Goal: Information Seeking & Learning: Learn about a topic

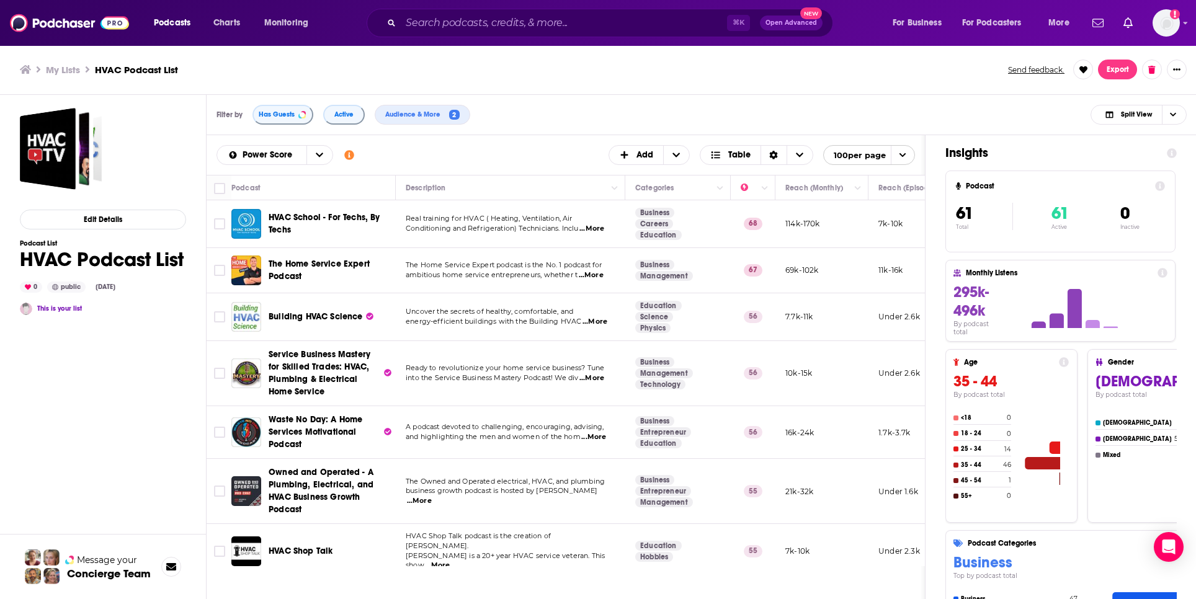
click at [300, 317] on span "Building HVAC Science" at bounding box center [316, 316] width 94 height 11
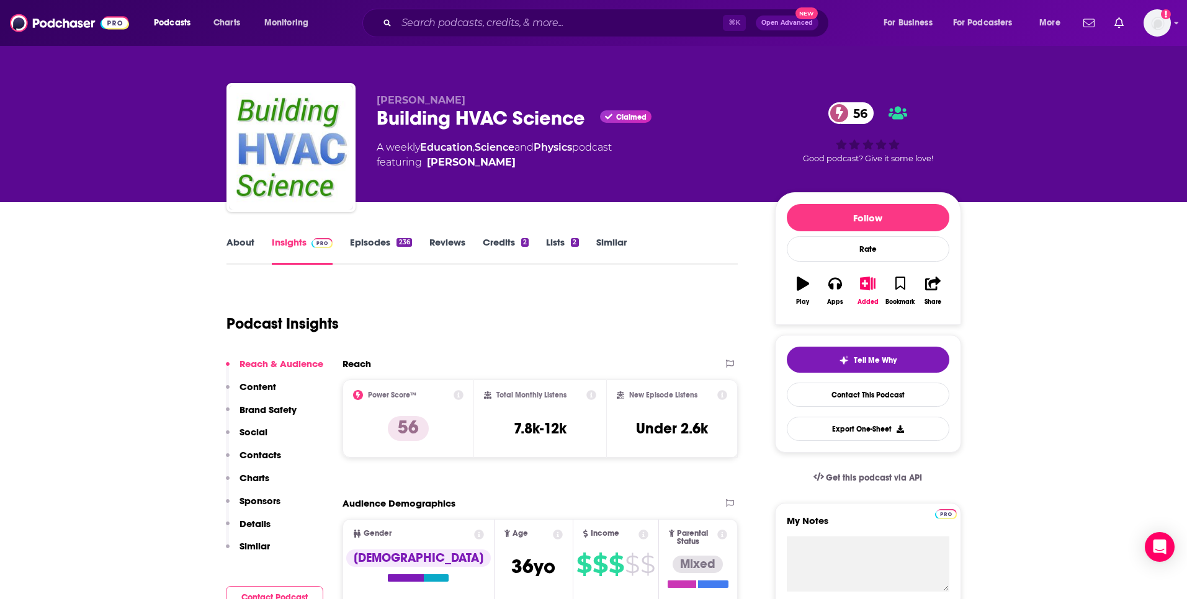
click at [380, 243] on link "Episodes 236" at bounding box center [380, 250] width 61 height 29
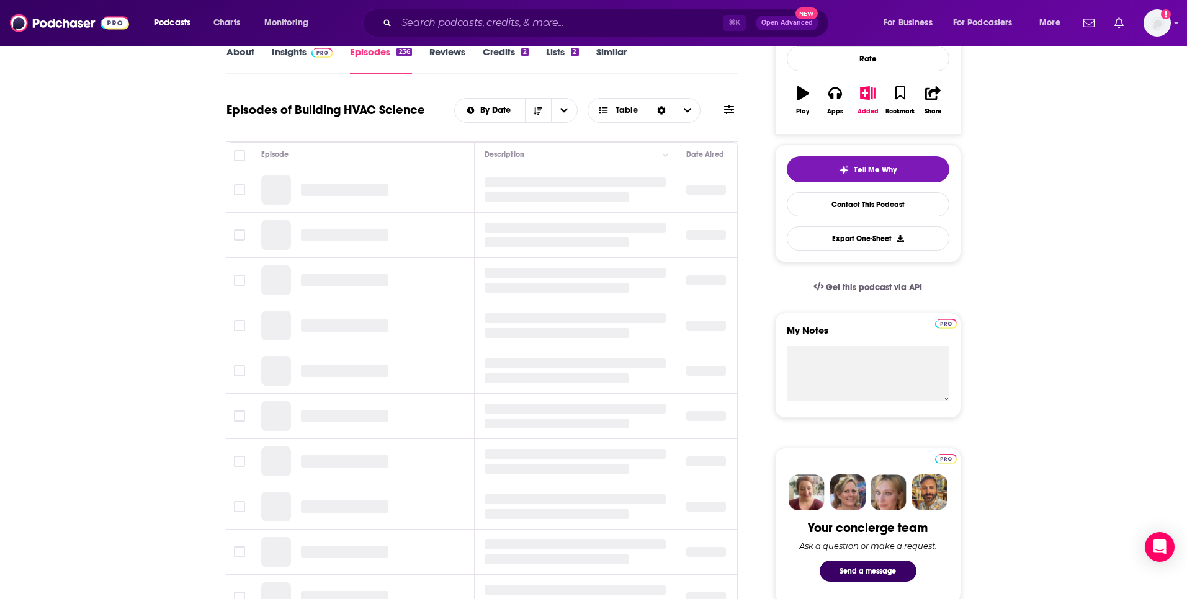
scroll to position [192, 0]
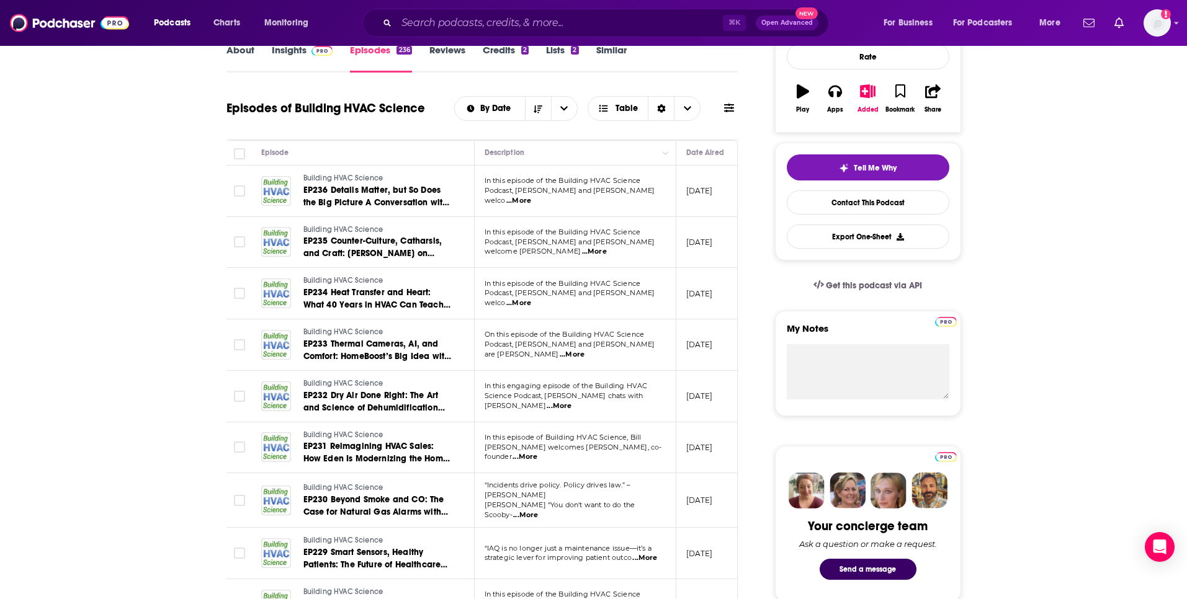
click at [531, 196] on span "...More" at bounding box center [518, 201] width 25 height 10
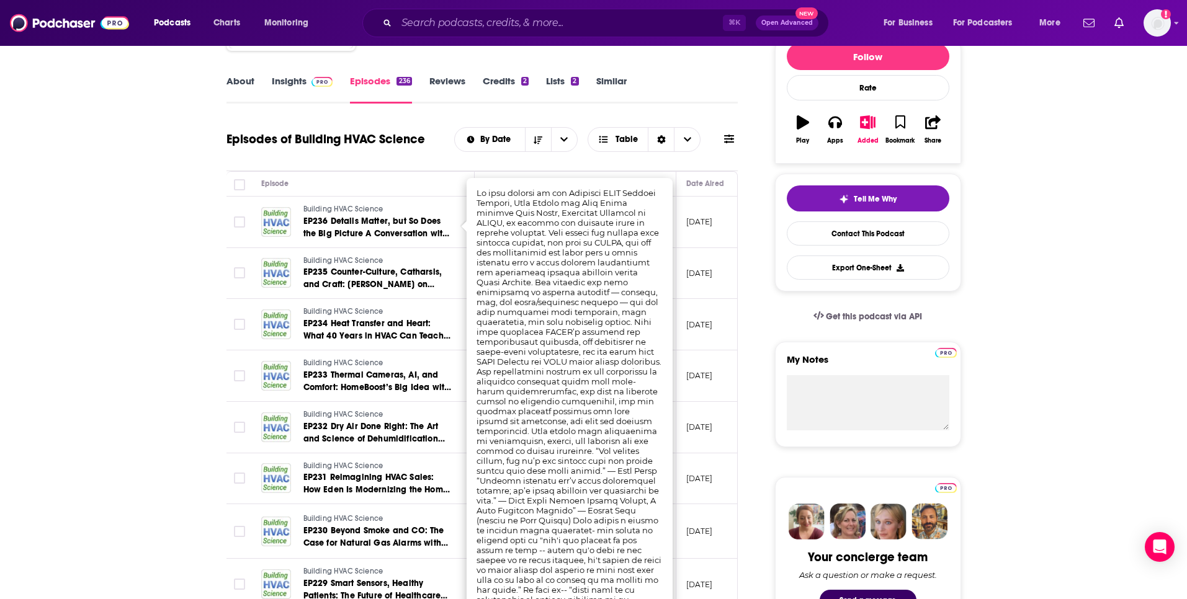
scroll to position [158, 0]
